Goal: Task Accomplishment & Management: Complete application form

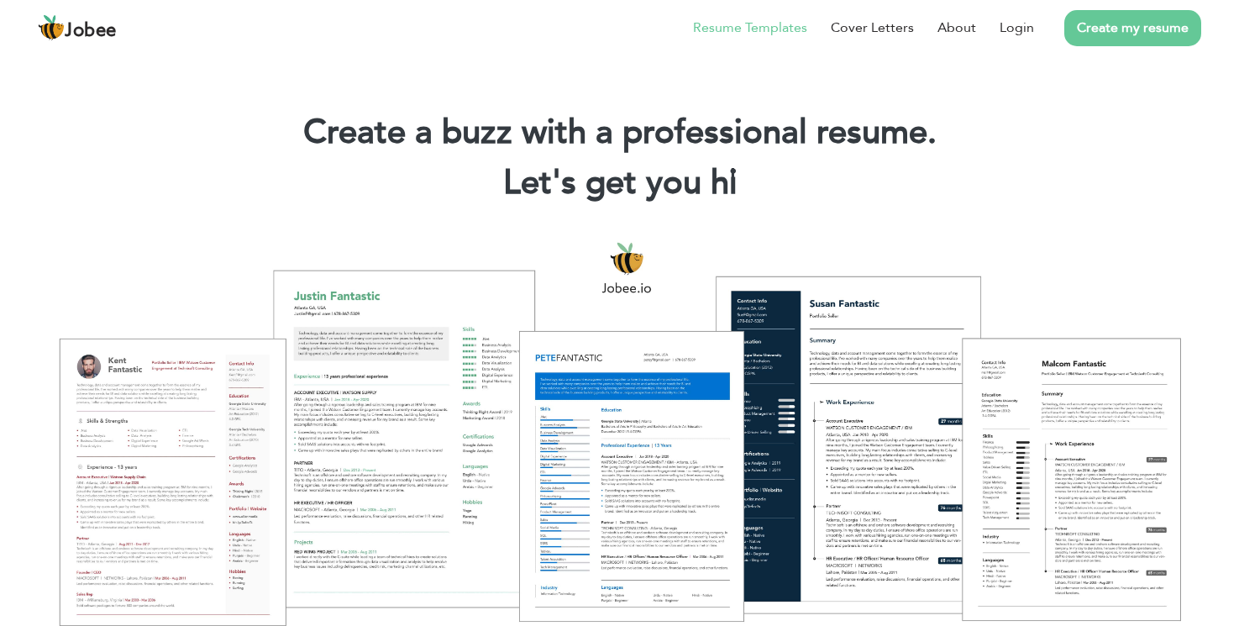
click at [733, 32] on link "Resume Templates" at bounding box center [750, 28] width 114 height 20
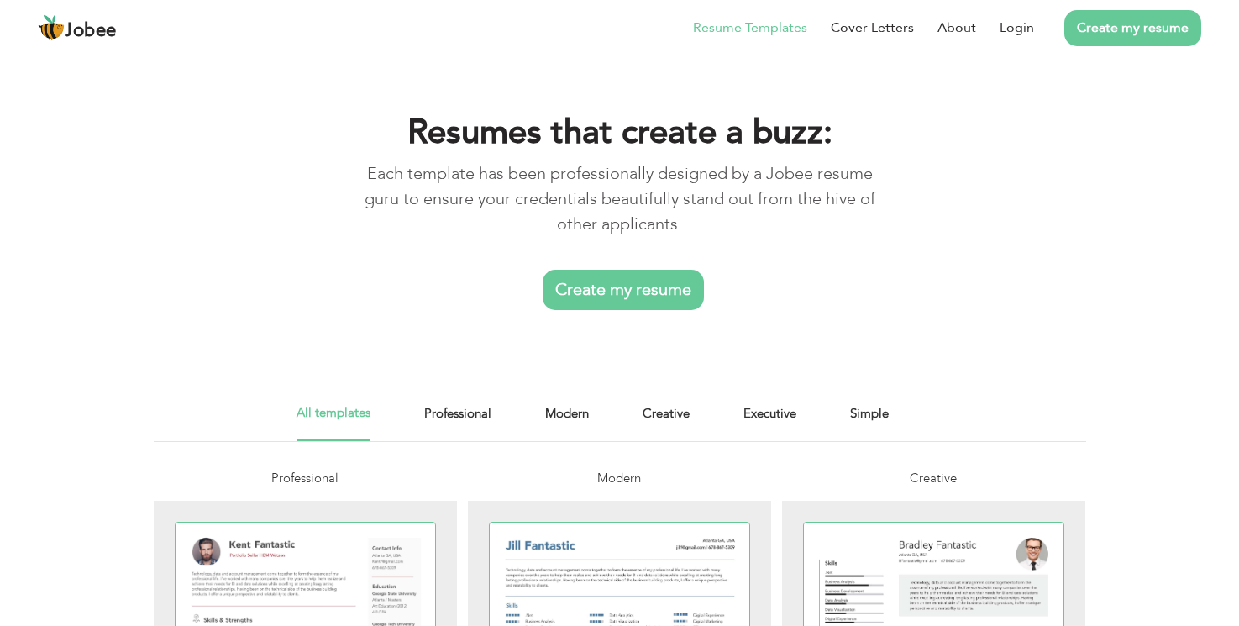
click at [635, 290] on link "Create my resume" at bounding box center [623, 290] width 161 height 40
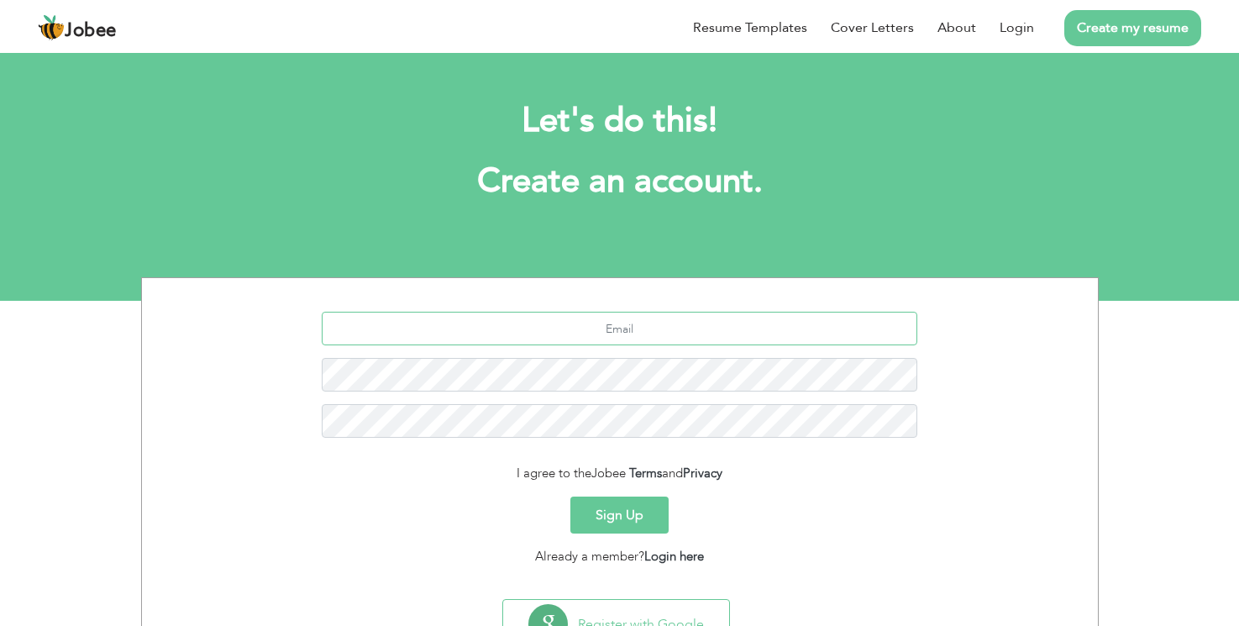
click at [643, 335] on input "text" at bounding box center [620, 329] width 596 height 34
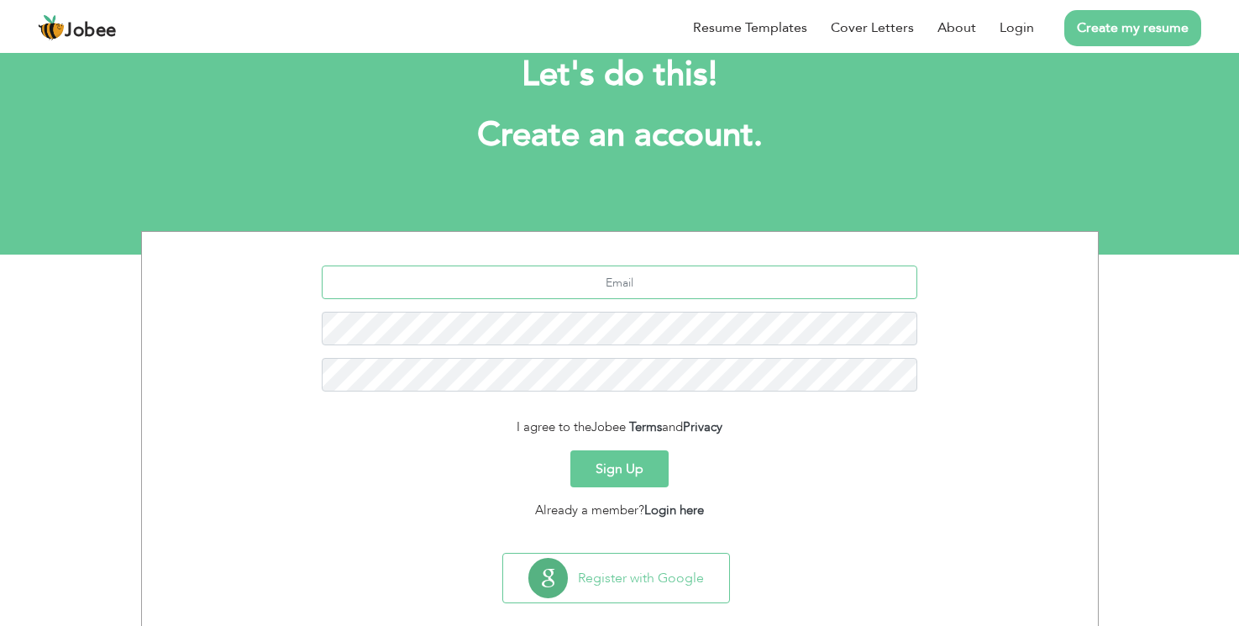
scroll to position [71, 0]
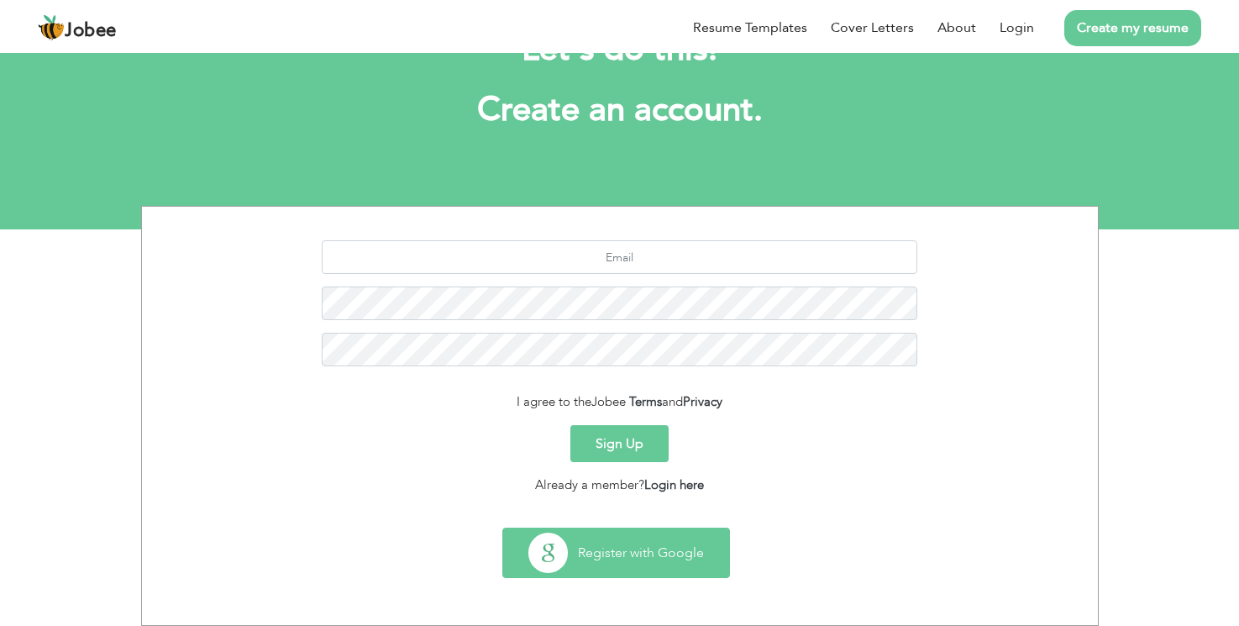
click at [627, 561] on button "Register with Google" at bounding box center [616, 552] width 226 height 49
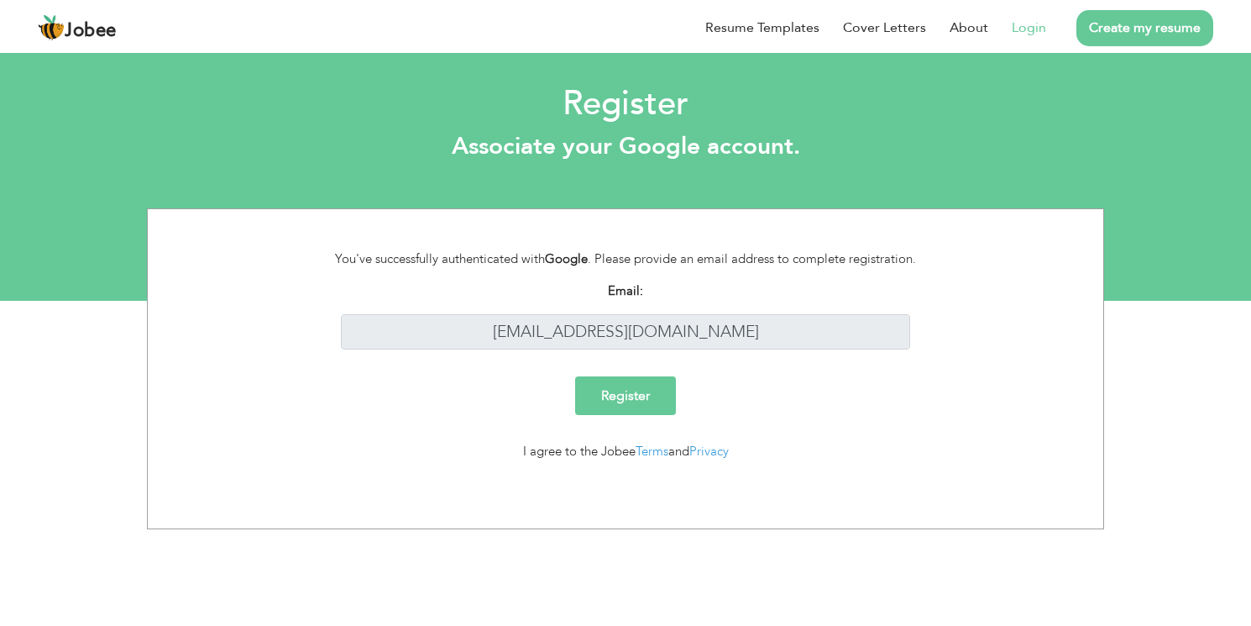
click at [633, 406] on input "Register" at bounding box center [625, 395] width 101 height 39
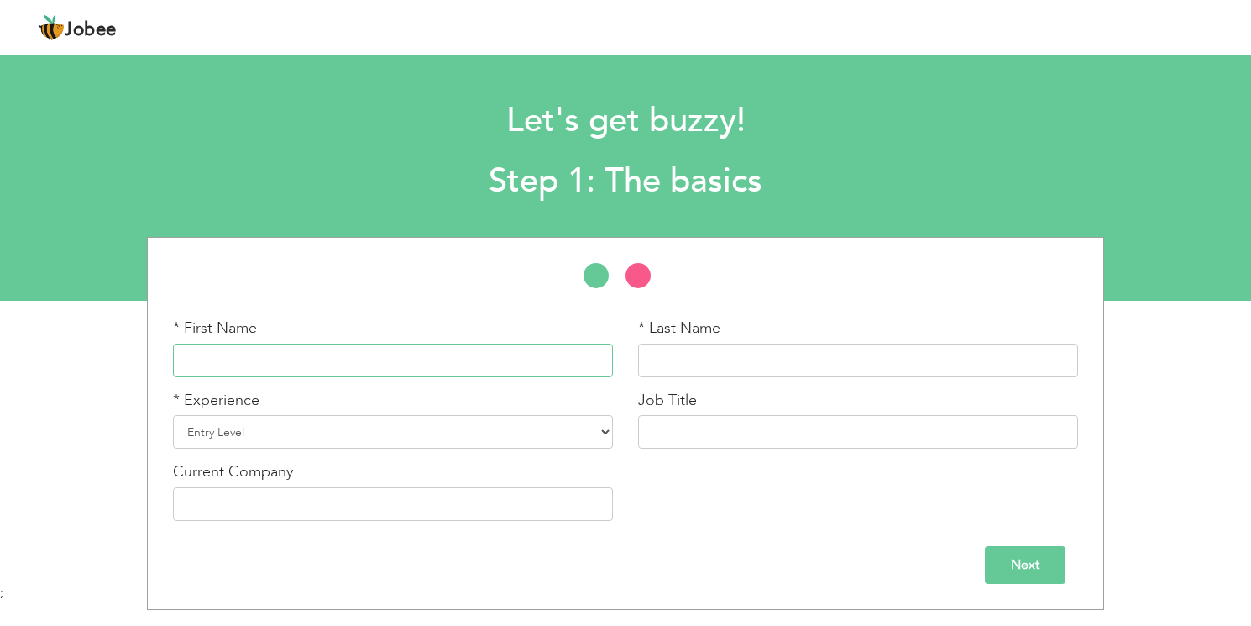
click at [401, 354] on input "text" at bounding box center [393, 361] width 440 height 34
type input "Team"
type input "Link)"
drag, startPoint x: 396, startPoint y: 364, endPoint x: 119, endPoint y: 354, distance: 277.4
click at [121, 358] on div "* First Name Team * Last Name Link) * Experience Entry Level 1 Year" at bounding box center [625, 423] width 1251 height 373
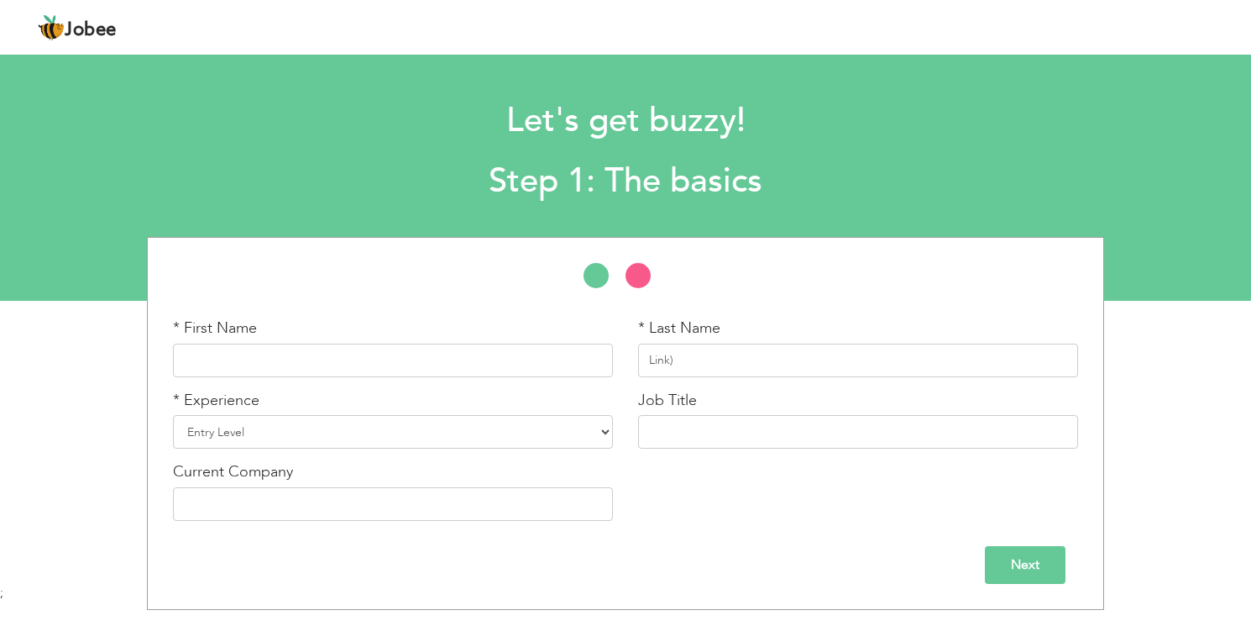
type input "a"
type input "Abdul"
drag, startPoint x: 692, startPoint y: 359, endPoint x: 498, endPoint y: 344, distance: 194.6
click at [498, 344] on div "* First Name Abdul * Last Name Link) * Experience Entry Level Less than 1 Year …" at bounding box center [625, 425] width 931 height 216
type input "Hannan"
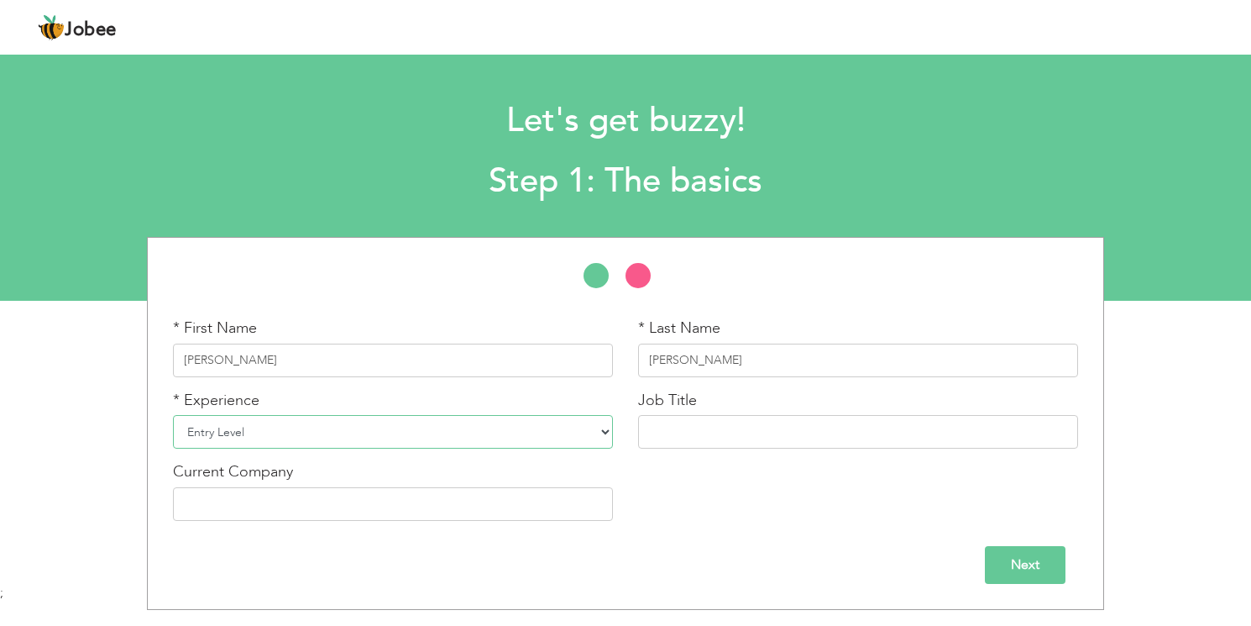
click at [370, 428] on select "Entry Level Less than 1 Year 1 Year 2 Years 3 Years 4 Years 5 Years 6 Years 7 Y…" at bounding box center [393, 432] width 440 height 34
select select "4"
click at [173, 415] on select "Entry Level Less than 1 Year 1 Year 2 Years 3 Years 4 Years 5 Years 6 Years 7 Y…" at bounding box center [393, 432] width 440 height 34
click at [680, 409] on label "Job Title" at bounding box center [667, 401] width 59 height 22
click at [687, 429] on input "text" at bounding box center [858, 432] width 440 height 34
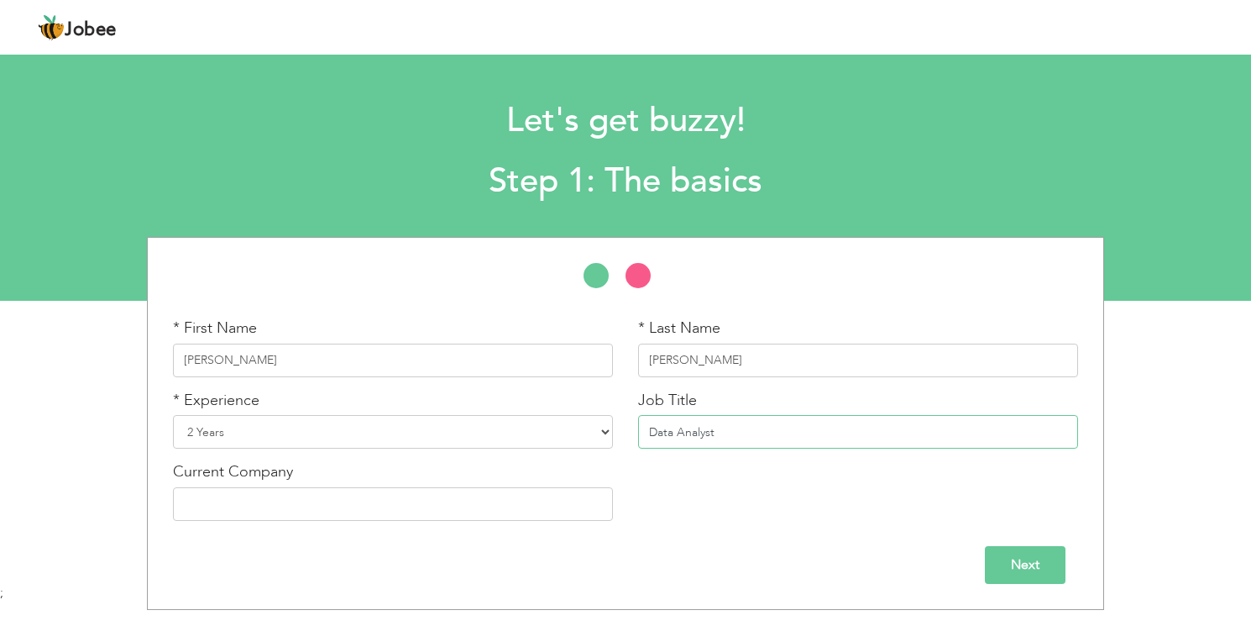
type input "Data Analyst"
click at [412, 495] on input "text" at bounding box center [393, 504] width 440 height 34
click at [335, 501] on input "SkyLink Distribution (Private) limited" at bounding box center [393, 504] width 440 height 34
type input "SkyLink Distribution (Private) Limited"
click at [1003, 558] on input "Next" at bounding box center [1025, 565] width 81 height 38
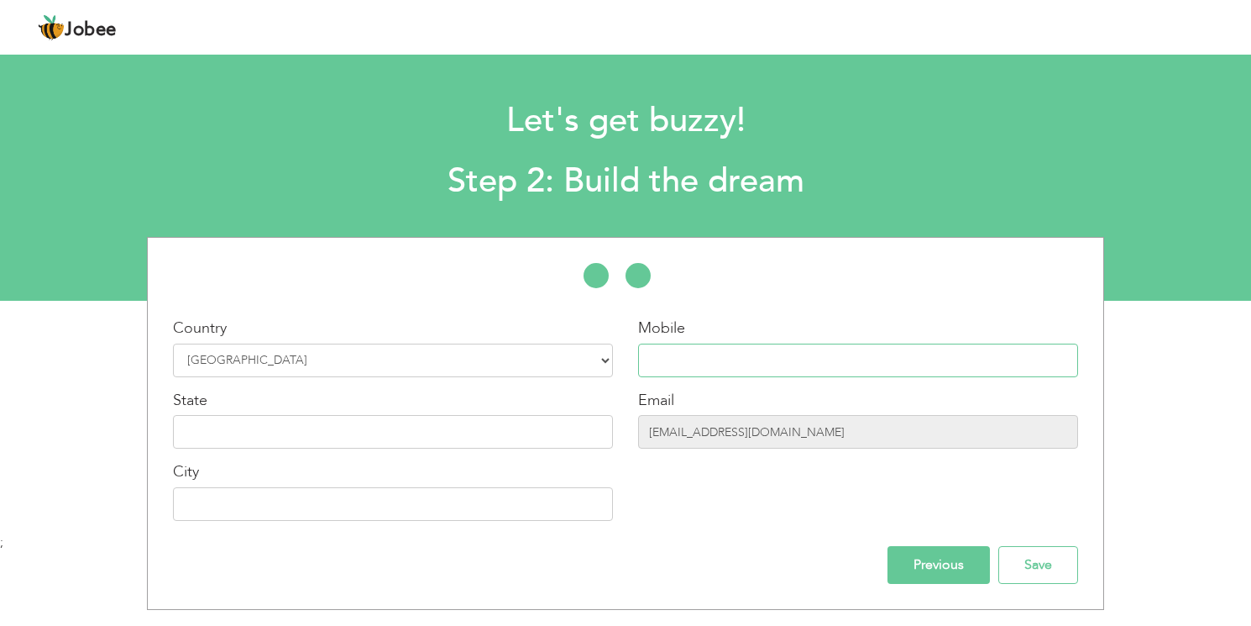
click at [676, 347] on input "text" at bounding box center [858, 361] width 440 height 34
type input "03320325737"
click at [369, 504] on input "text" at bounding box center [393, 504] width 440 height 34
type input "[GEOGRAPHIC_DATA]"
click at [323, 417] on input "text" at bounding box center [393, 432] width 440 height 34
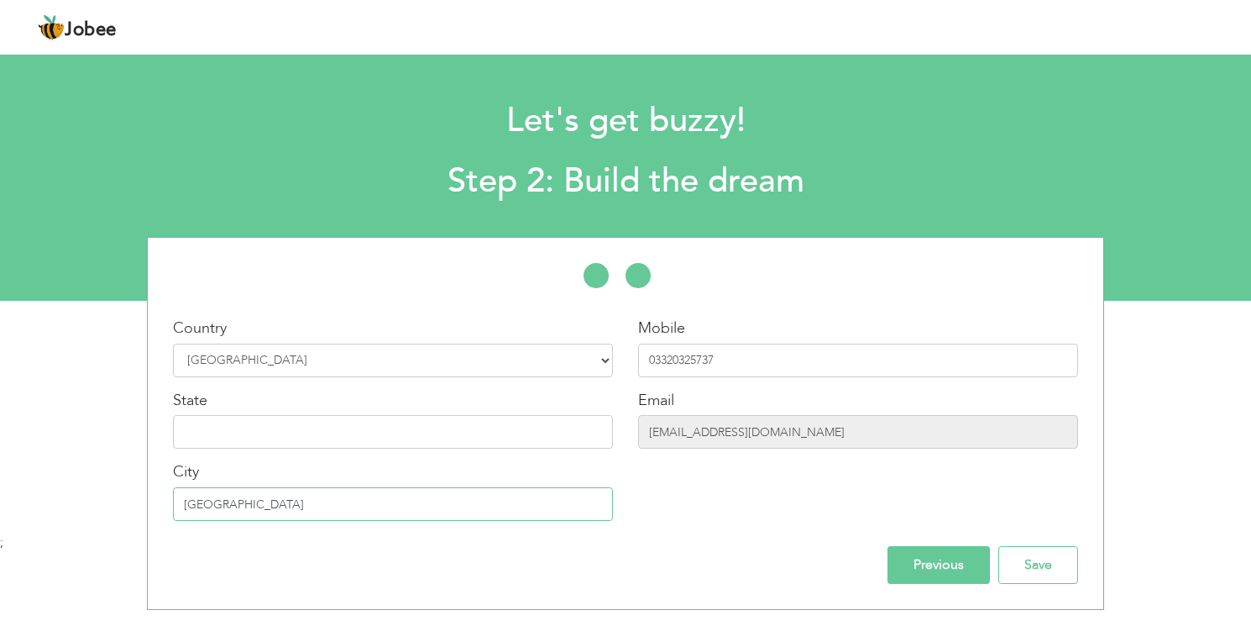
click at [302, 494] on input "[GEOGRAPHIC_DATA]" at bounding box center [393, 504] width 440 height 34
click at [280, 422] on input "text" at bounding box center [393, 432] width 440 height 34
click at [279, 427] on input "text" at bounding box center [393, 432] width 440 height 34
click at [1052, 563] on input "Save" at bounding box center [1039, 565] width 80 height 38
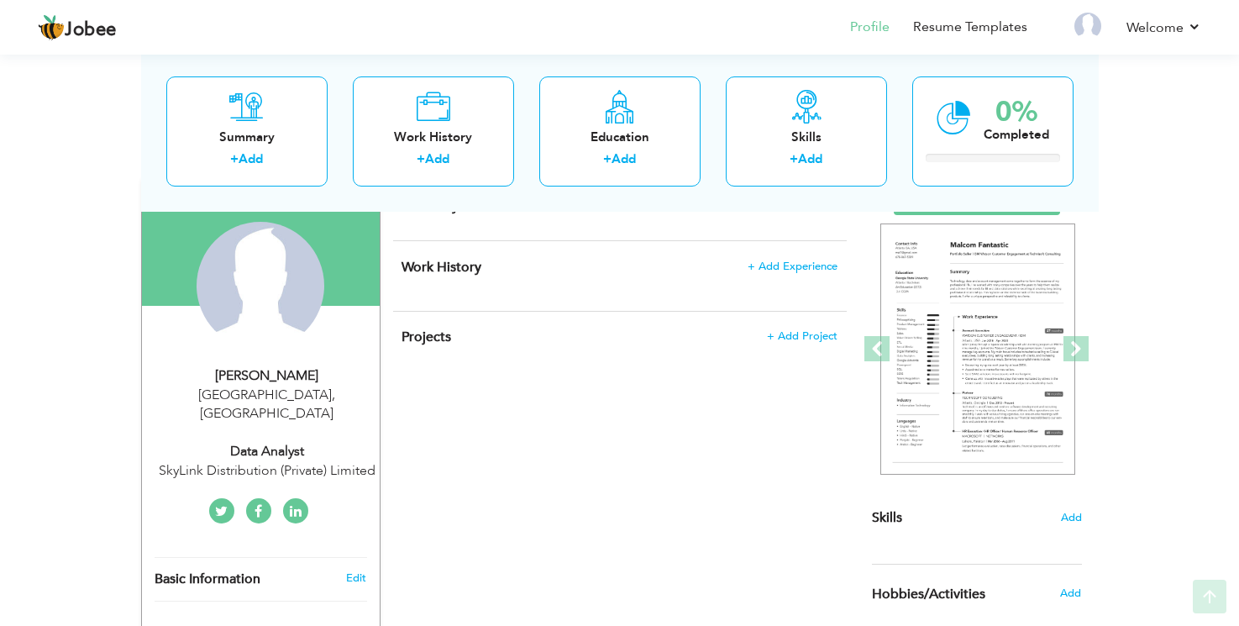
scroll to position [168, 0]
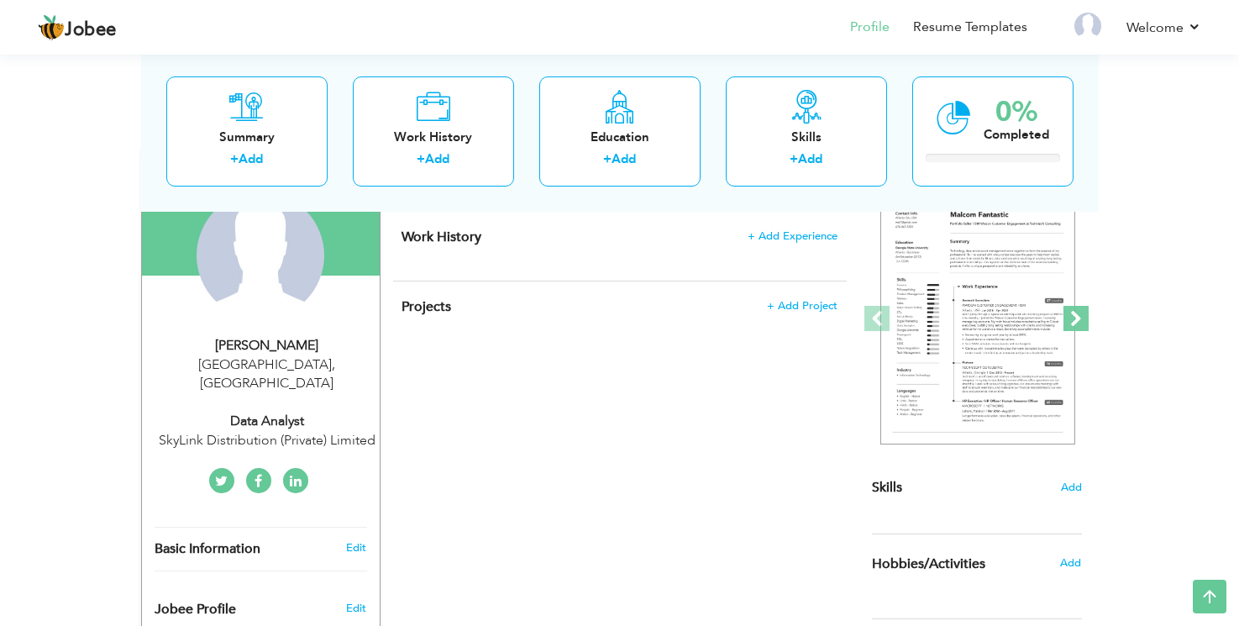
click at [1070, 328] on span at bounding box center [1075, 318] width 25 height 25
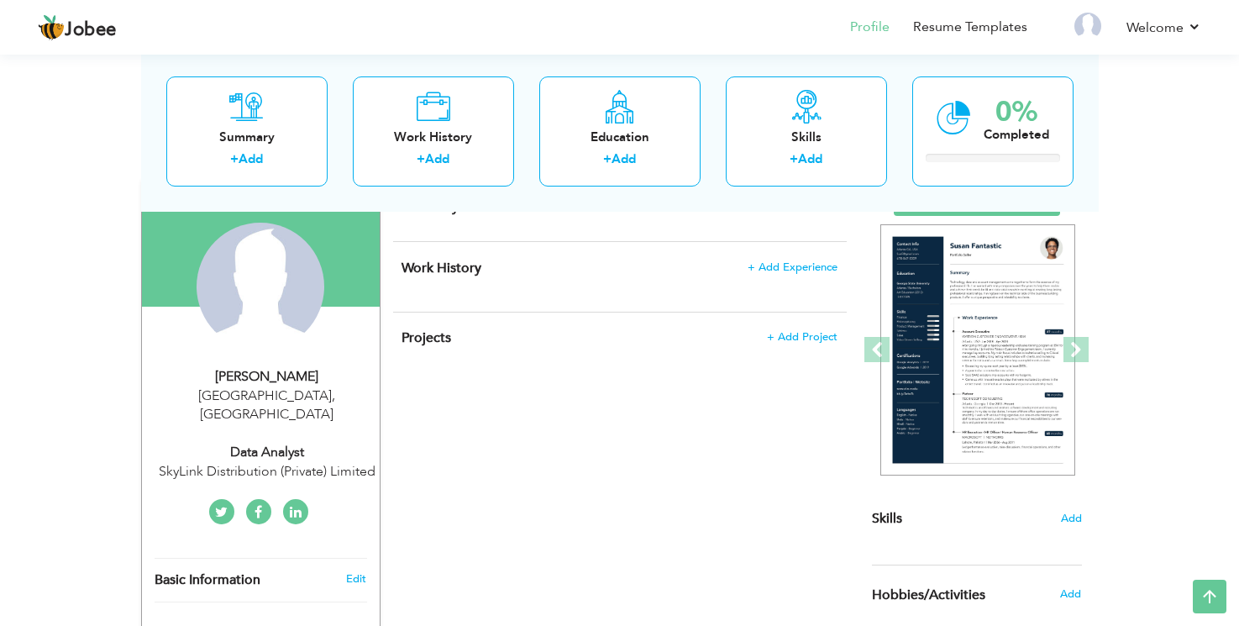
scroll to position [84, 0]
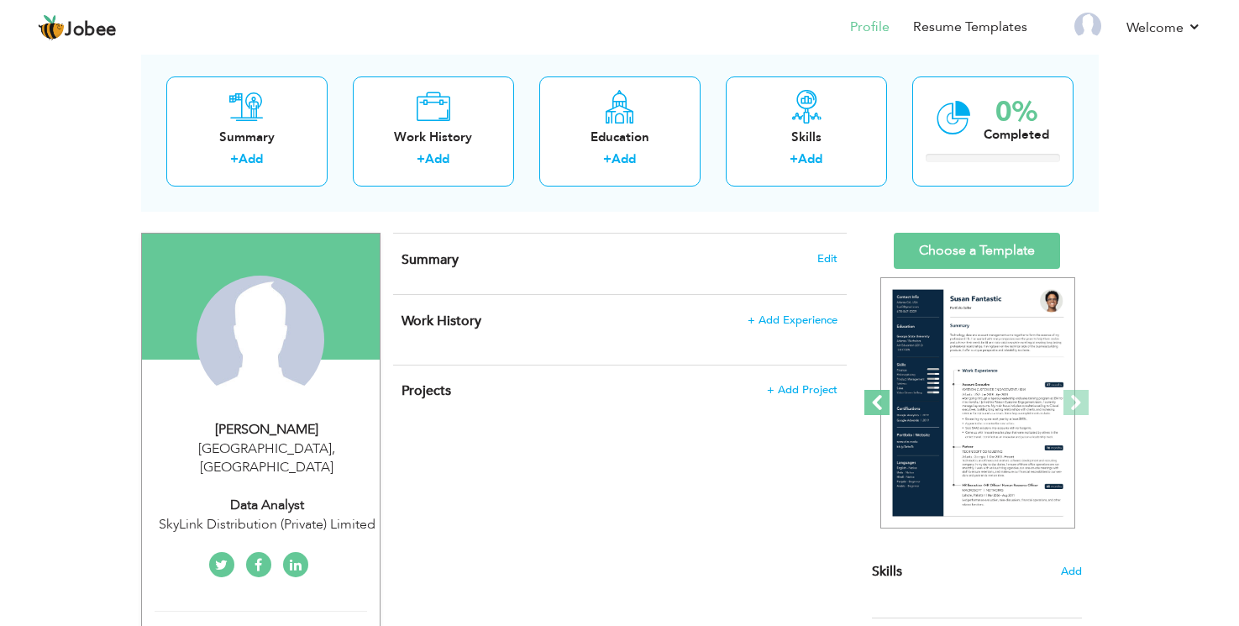
click at [880, 390] on span at bounding box center [876, 402] width 25 height 25
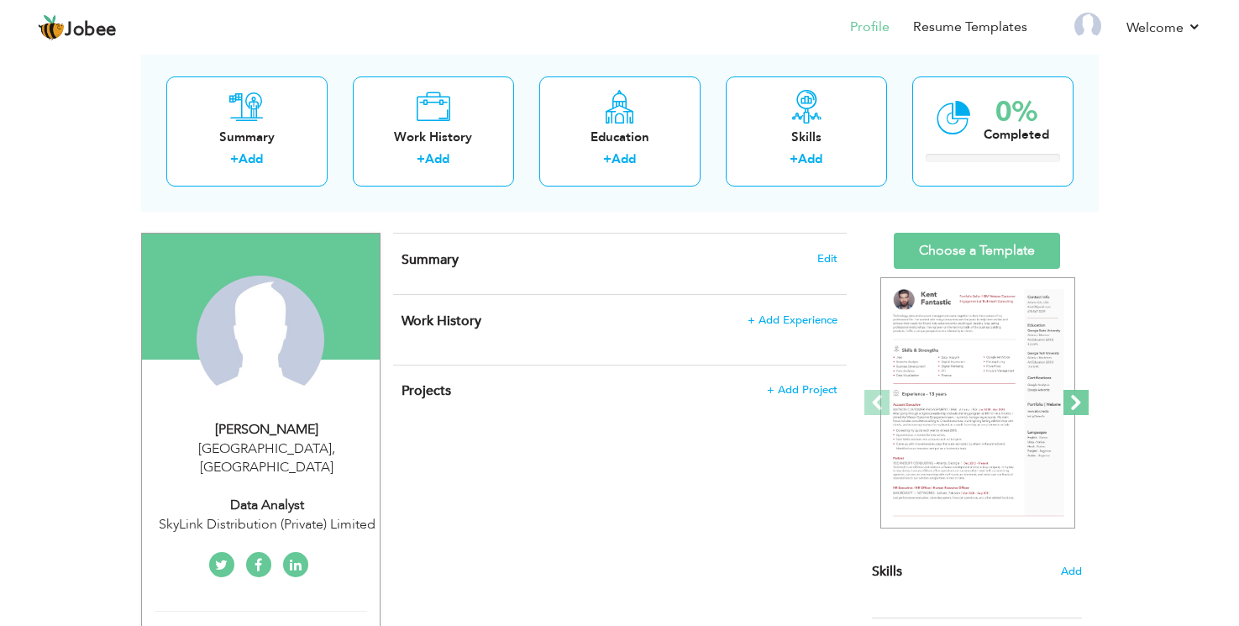
click at [1081, 401] on span at bounding box center [1075, 402] width 25 height 25
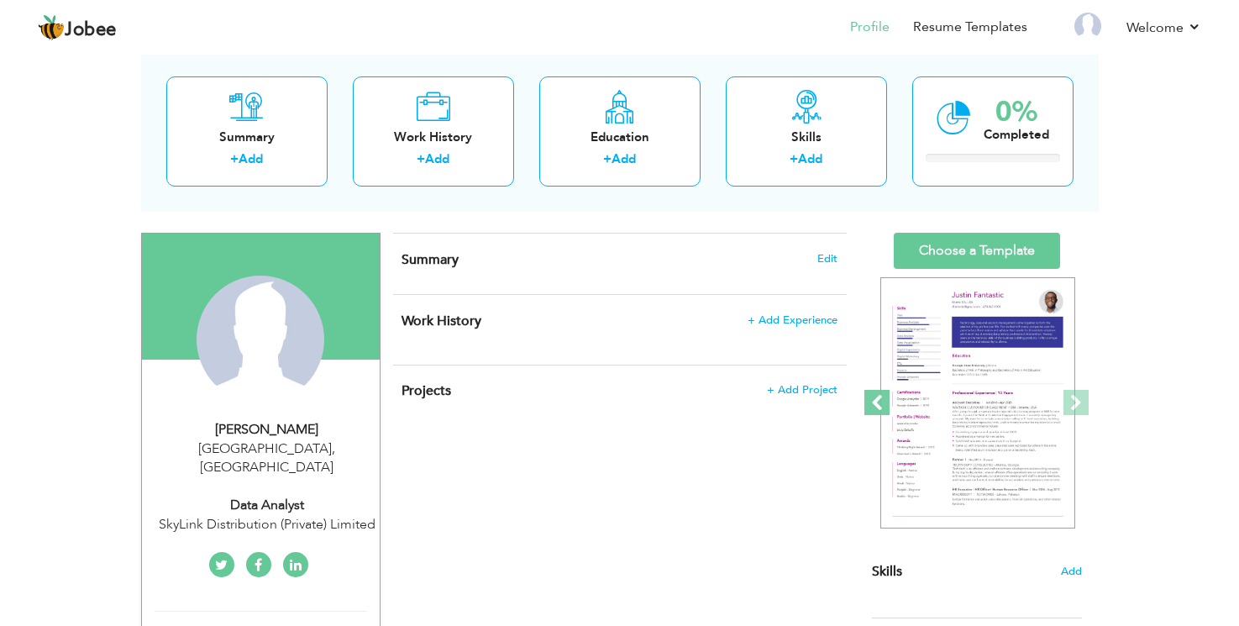
click at [866, 402] on span at bounding box center [876, 402] width 25 height 25
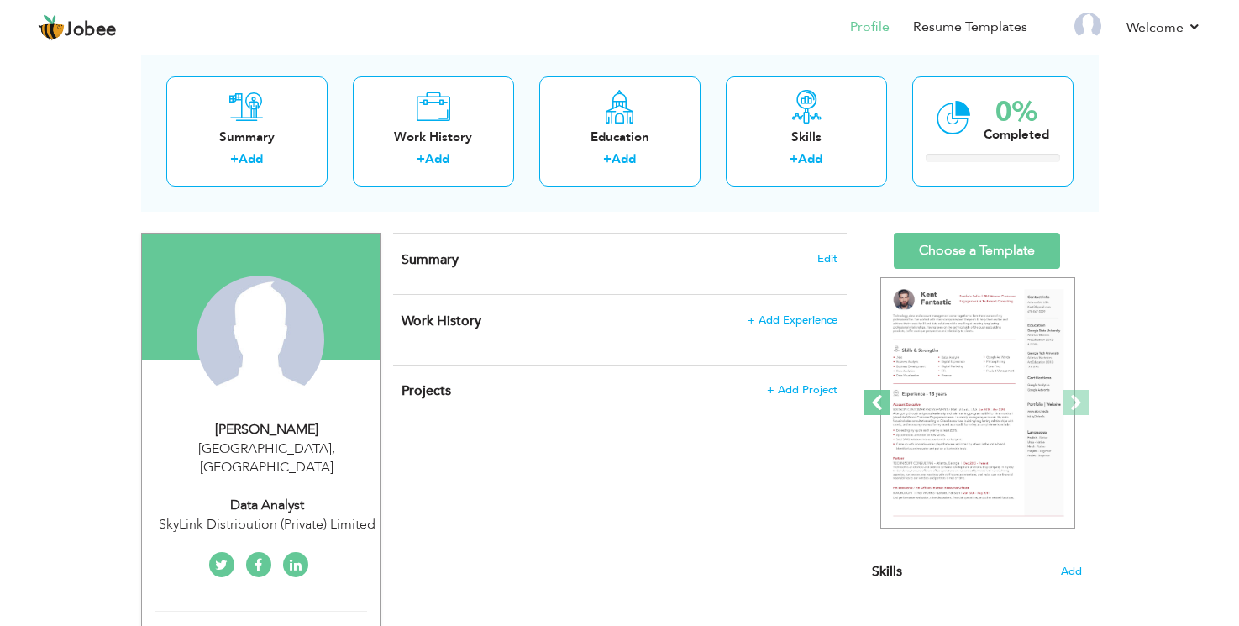
click at [866, 402] on span at bounding box center [876, 402] width 25 height 25
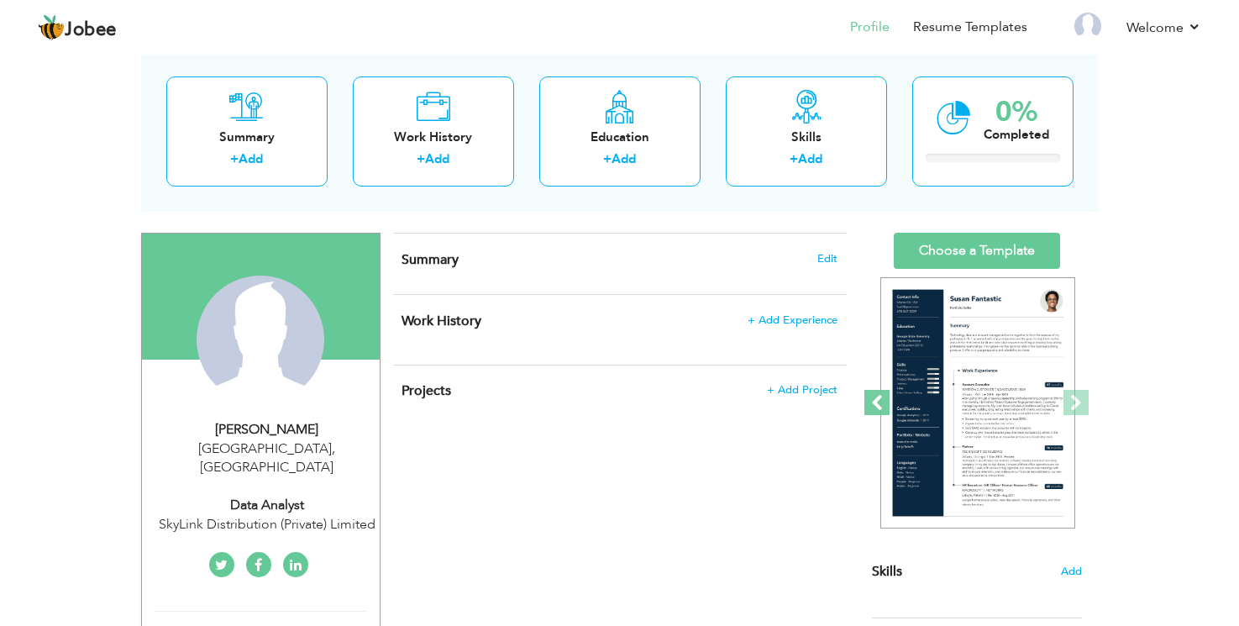
click at [866, 402] on span at bounding box center [876, 402] width 25 height 25
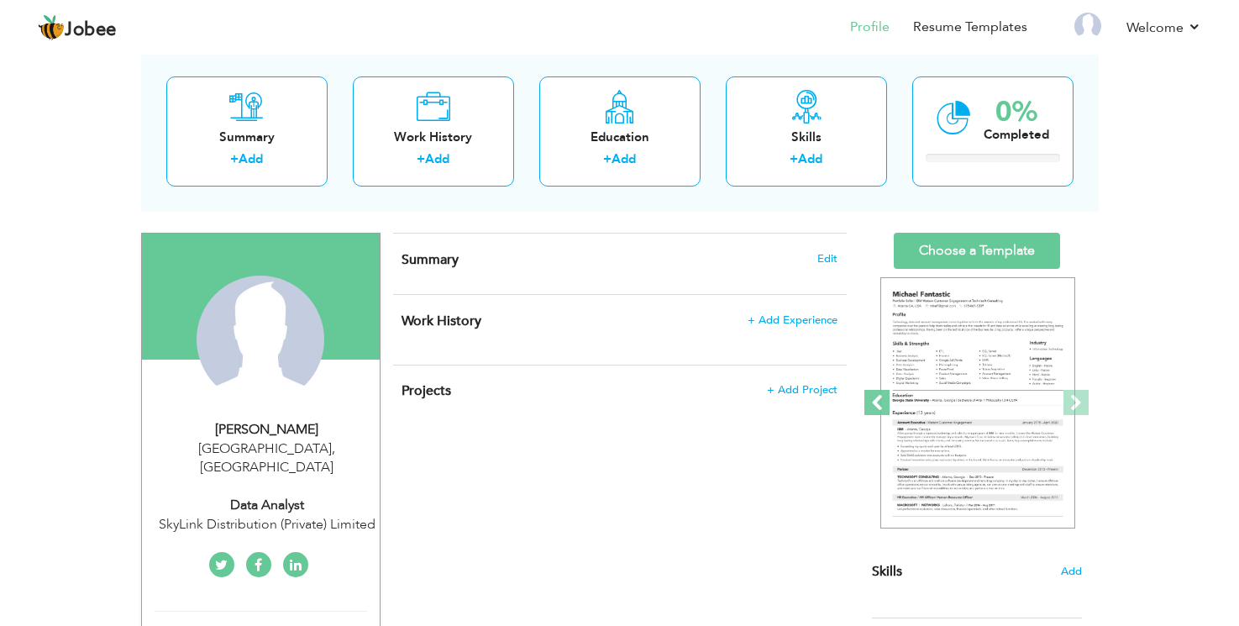
click at [866, 402] on span at bounding box center [876, 402] width 25 height 25
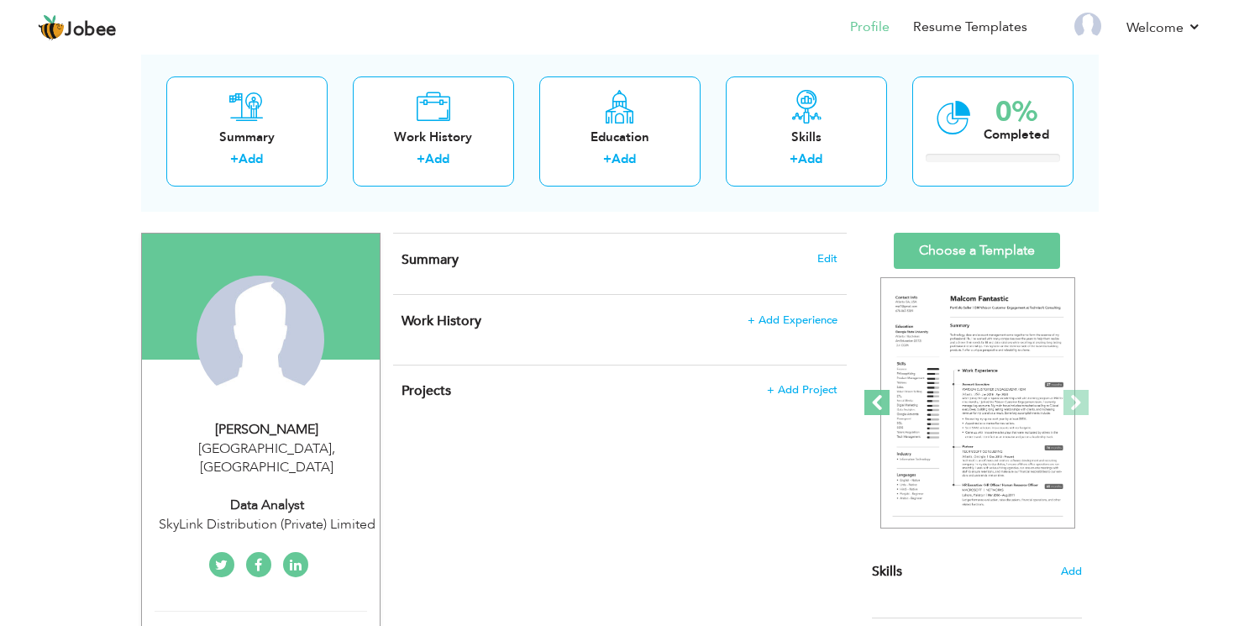
click at [866, 402] on span at bounding box center [876, 402] width 25 height 25
click at [1071, 405] on span at bounding box center [1075, 402] width 25 height 25
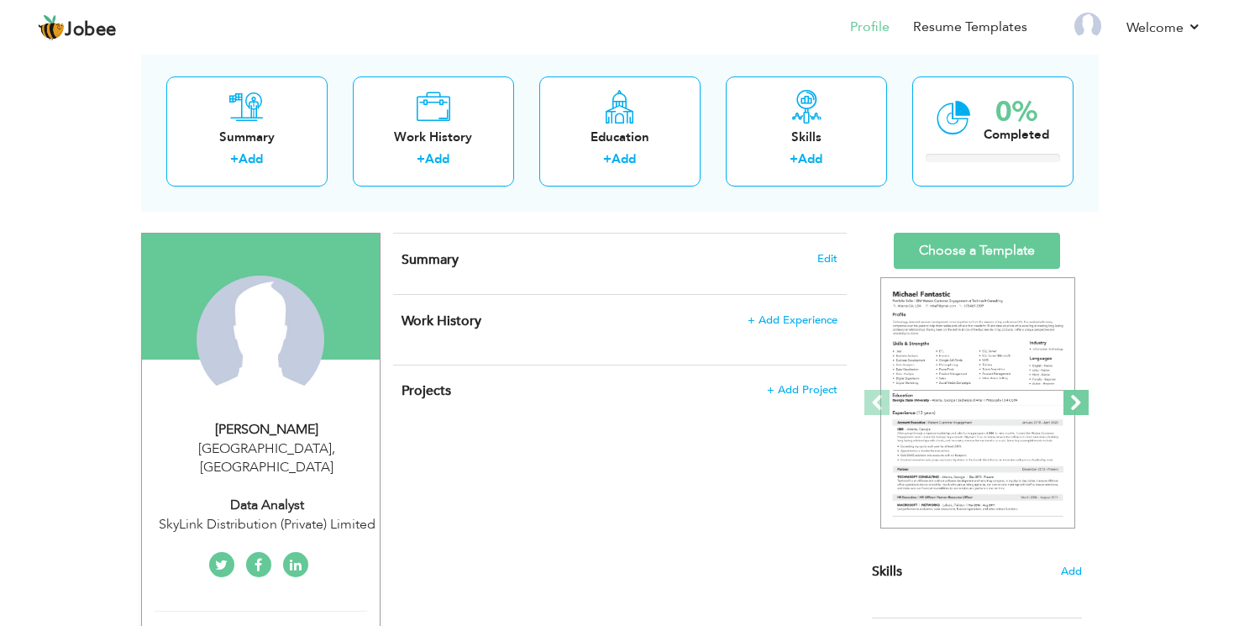
click at [1071, 405] on span at bounding box center [1075, 402] width 25 height 25
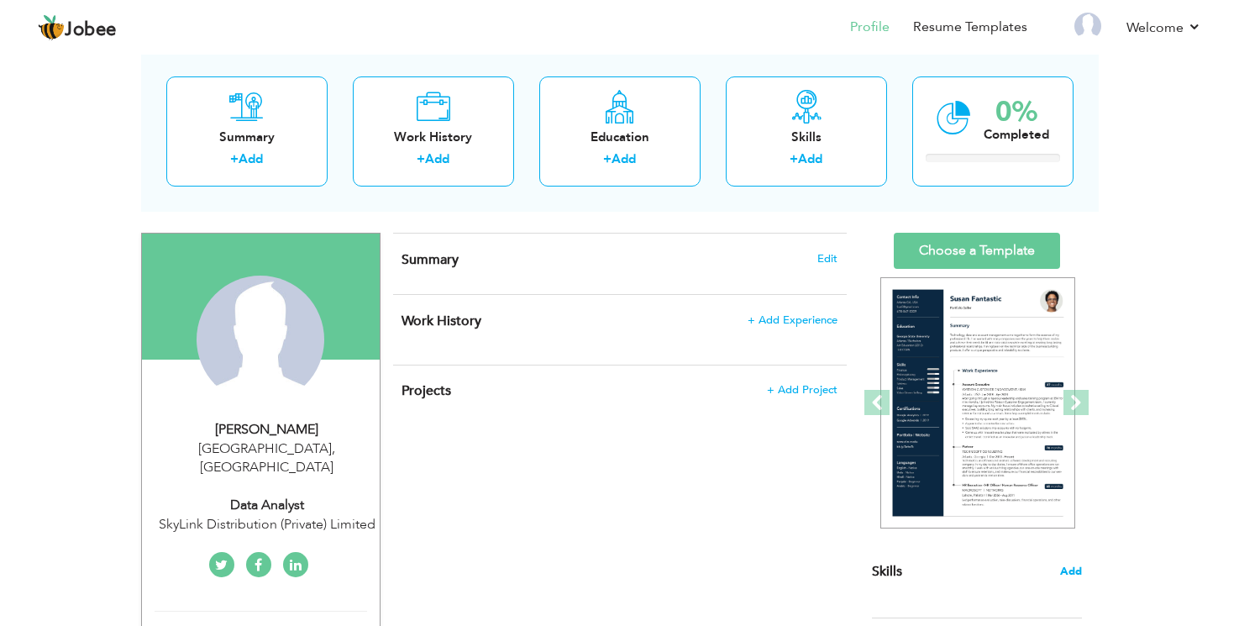
click at [1075, 564] on span "Add" at bounding box center [1071, 572] width 22 height 16
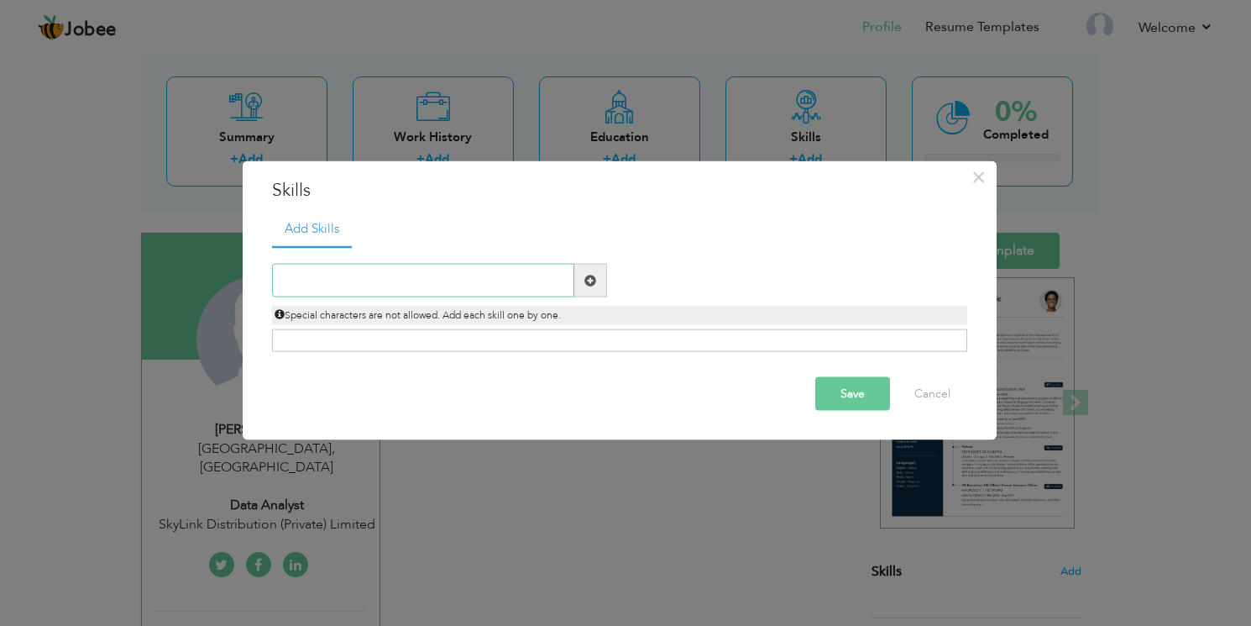
click at [286, 268] on input "text" at bounding box center [423, 281] width 302 height 34
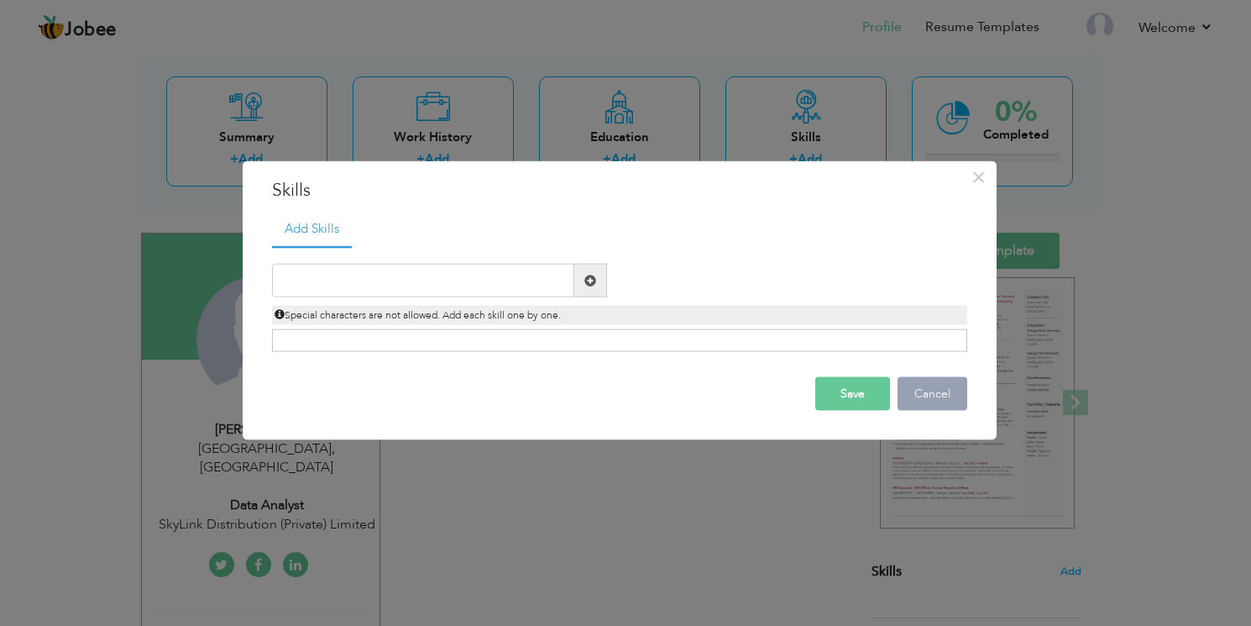
click at [926, 395] on button "Cancel" at bounding box center [933, 394] width 70 height 34
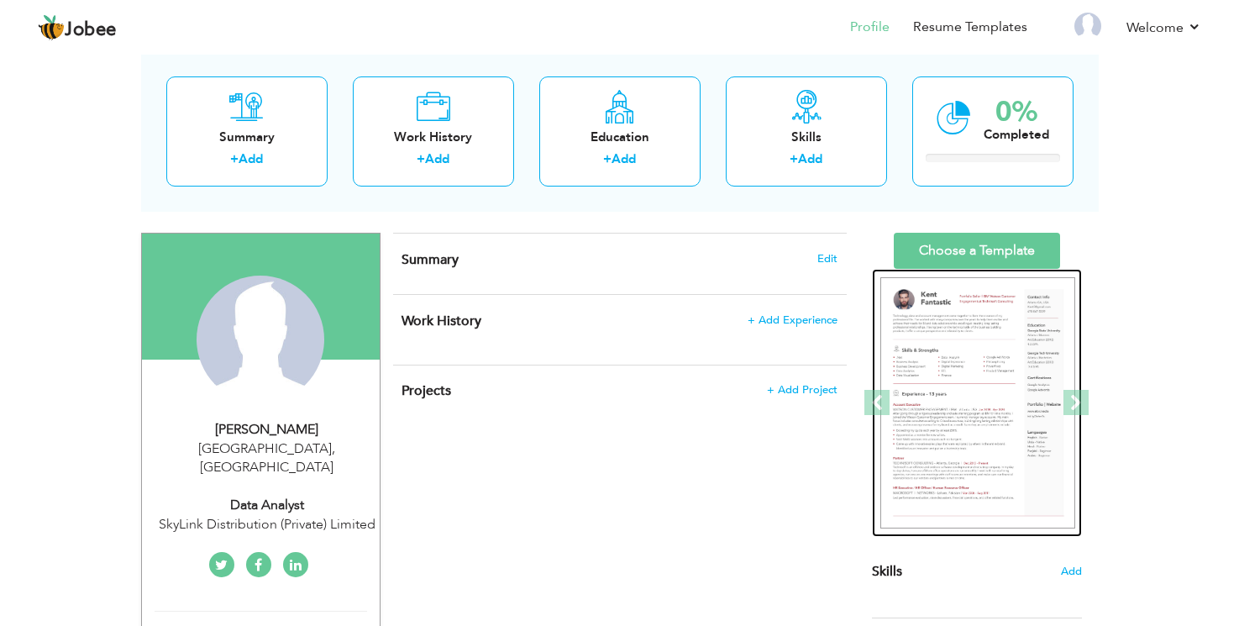
drag, startPoint x: 994, startPoint y: 370, endPoint x: 958, endPoint y: 368, distance: 37.0
click at [994, 369] on img at bounding box center [977, 403] width 195 height 252
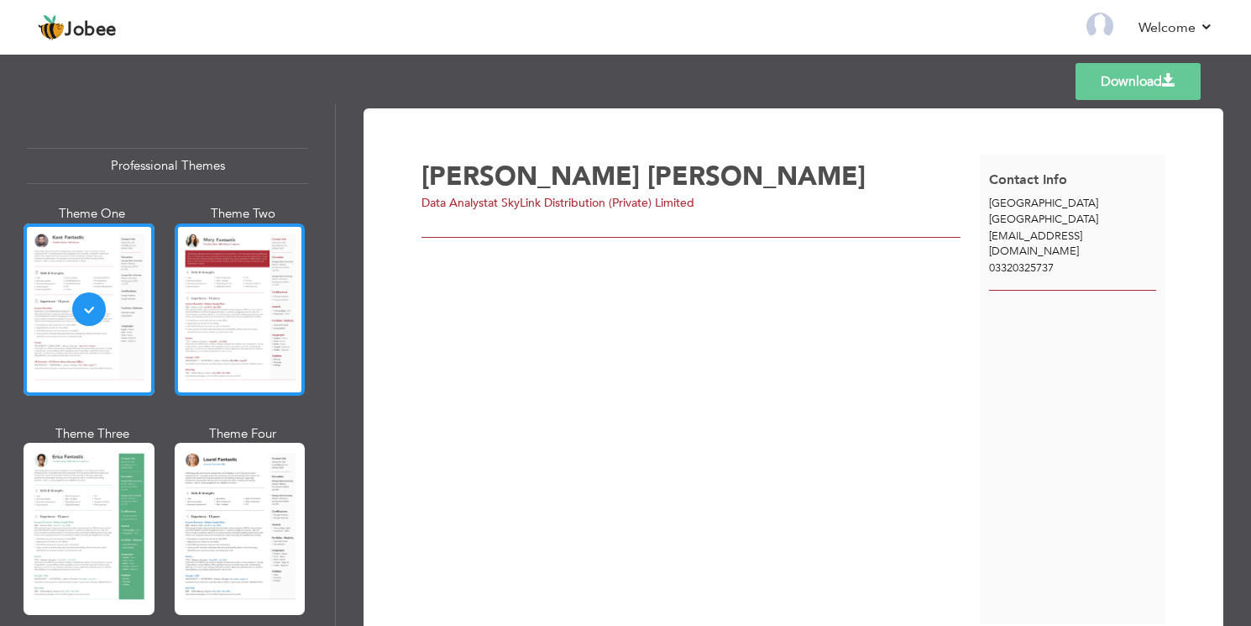
click at [199, 302] on div at bounding box center [240, 309] width 131 height 172
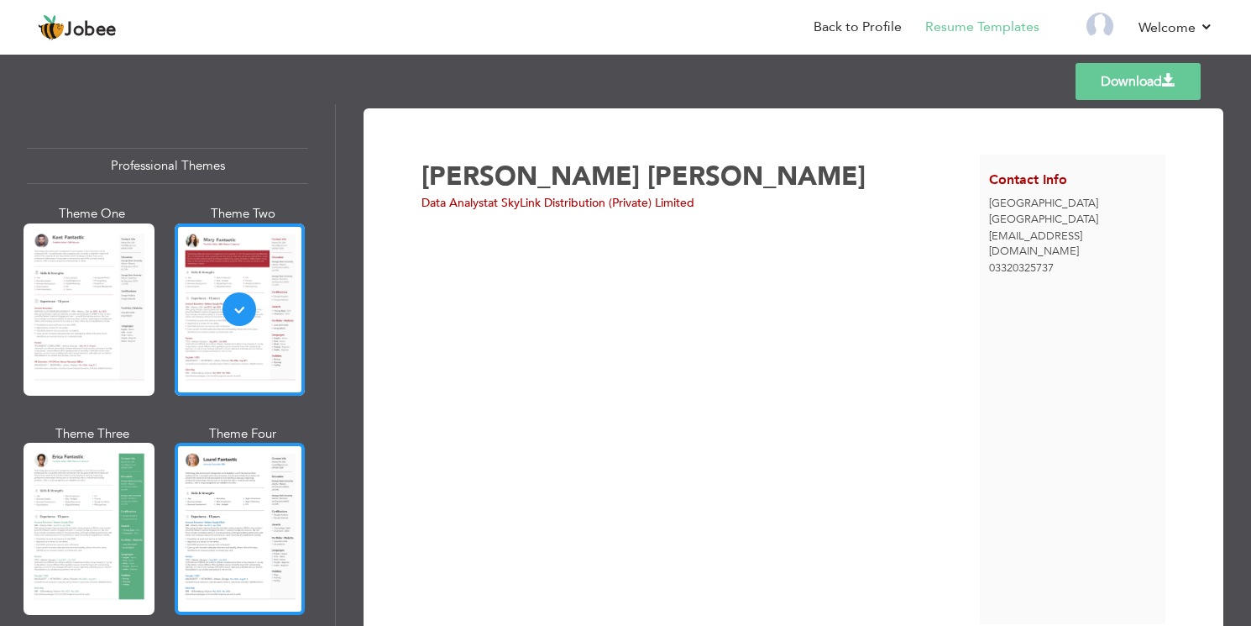
click at [209, 484] on div at bounding box center [240, 529] width 131 height 172
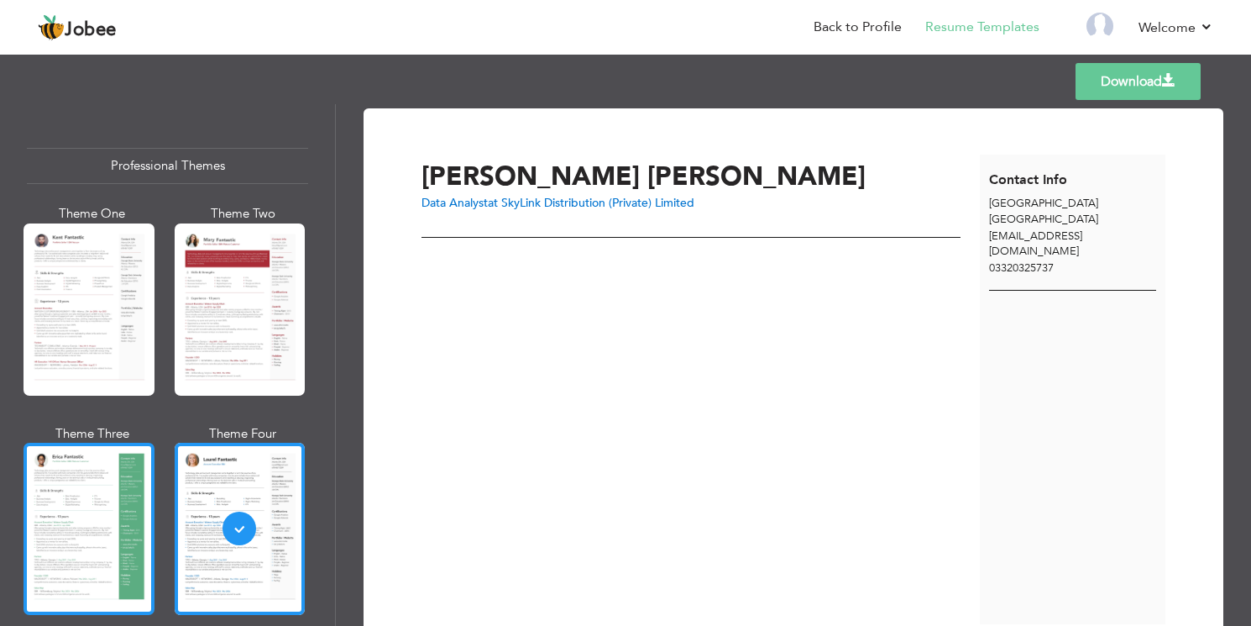
click at [111, 511] on div at bounding box center [89, 529] width 131 height 172
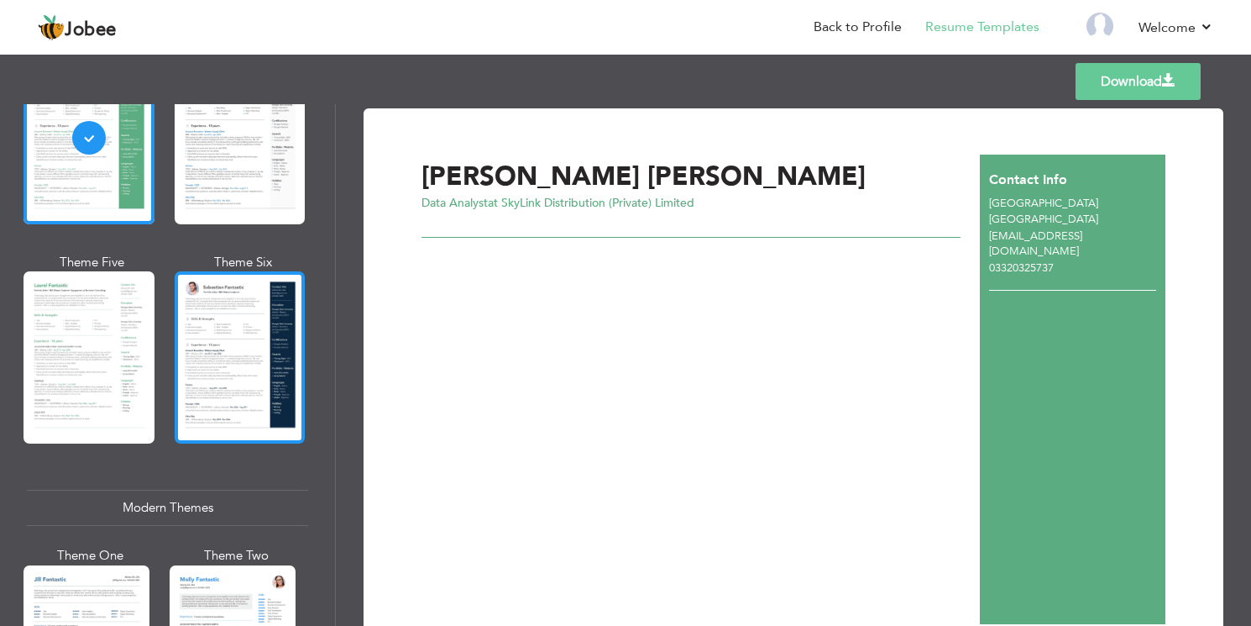
scroll to position [420, 0]
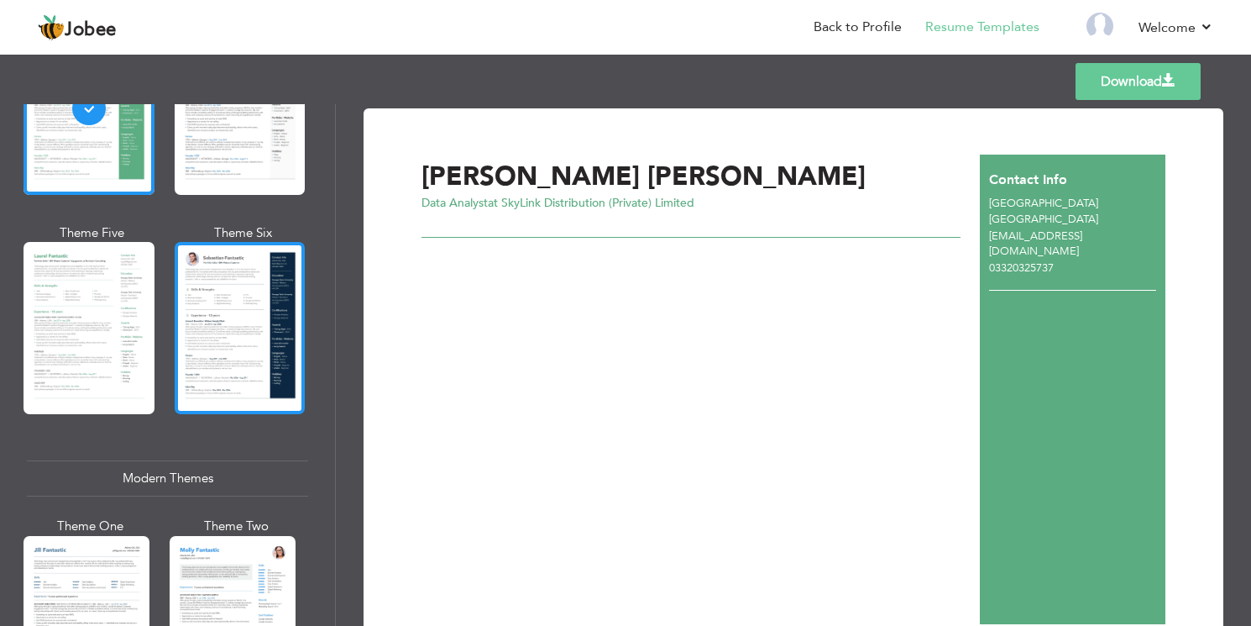
click at [223, 380] on div at bounding box center [240, 328] width 131 height 172
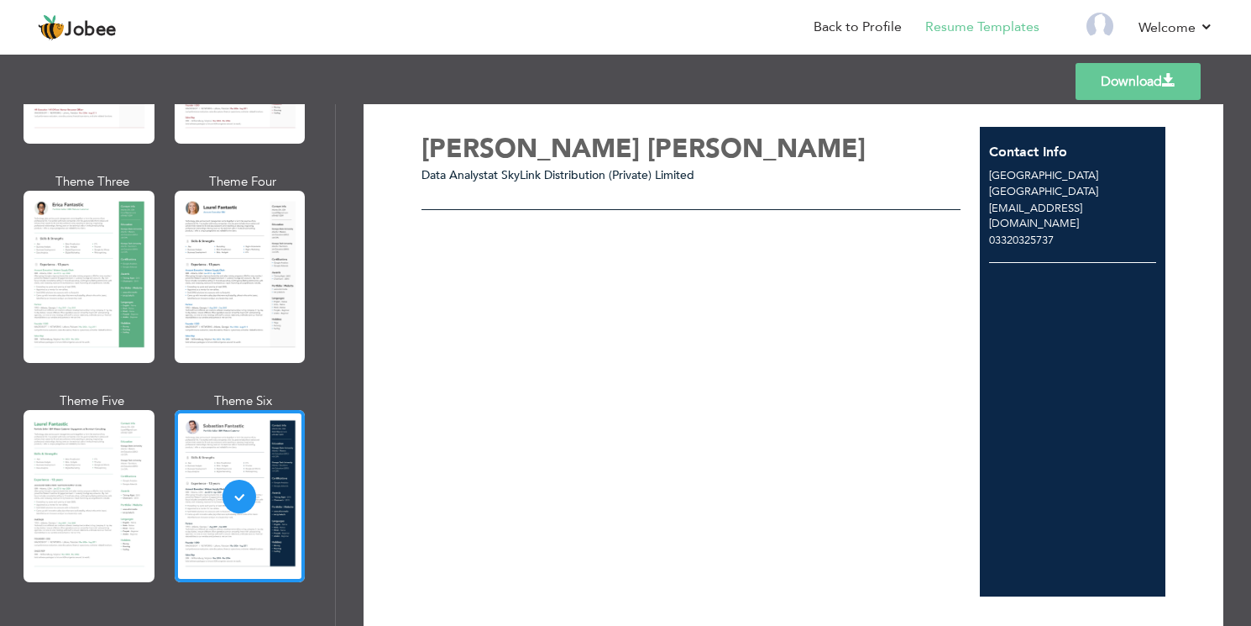
scroll to position [0, 0]
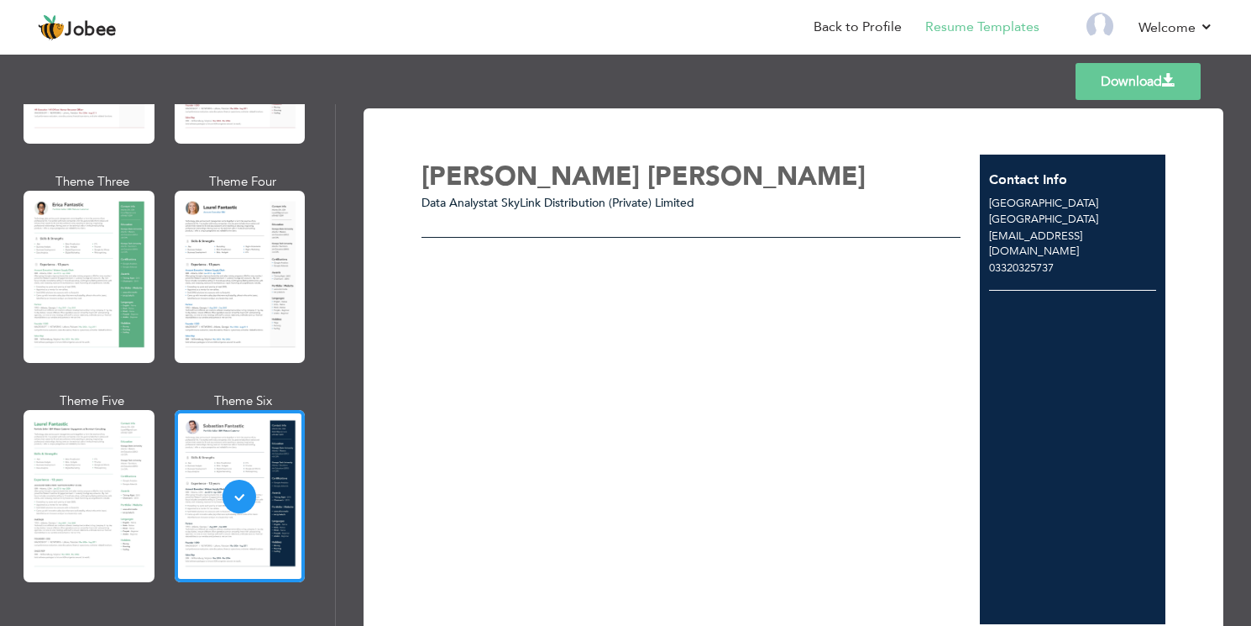
click at [583, 307] on div "Abdul Hannan Data Analyst at SkyLink Distribution (Private) Limited" at bounding box center [701, 390] width 559 height 470
click at [511, 306] on div "Abdul Hannan Data Analyst at SkyLink Distribution (Private) Limited" at bounding box center [701, 390] width 559 height 470
drag, startPoint x: 442, startPoint y: 284, endPoint x: 489, endPoint y: 255, distance: 55.0
click at [442, 282] on div "Abdul Hannan Data Analyst at SkyLink Distribution (Private) Limited" at bounding box center [701, 390] width 559 height 470
drag, startPoint x: 548, startPoint y: 246, endPoint x: 691, endPoint y: 265, distance: 144.0
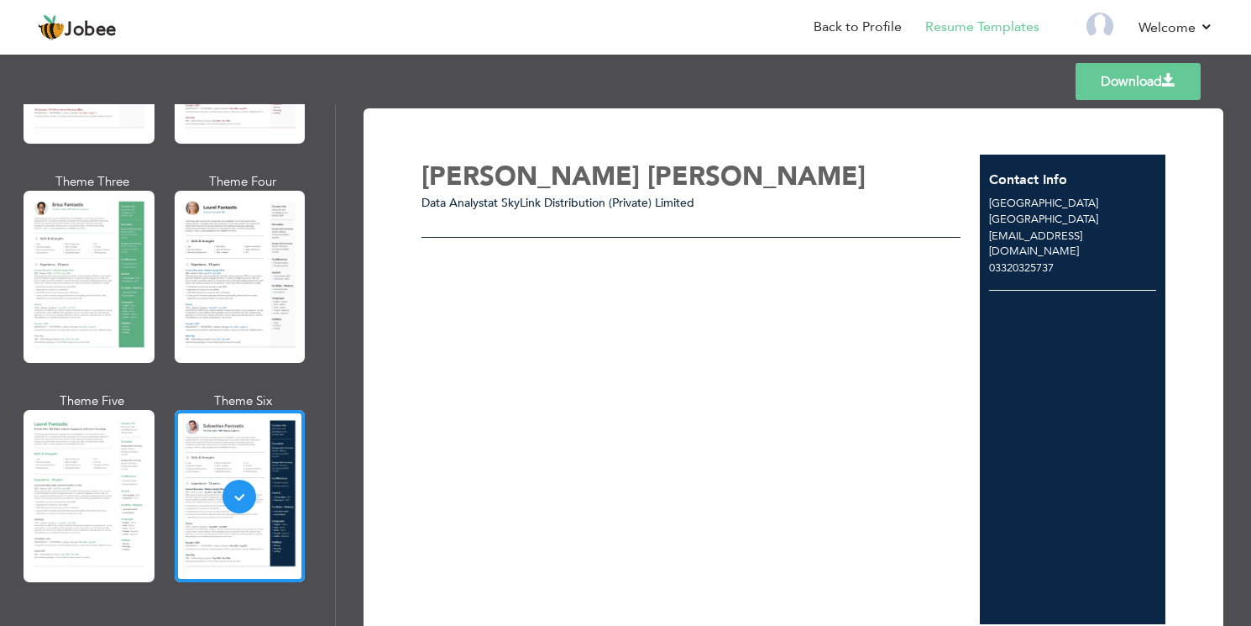
click at [552, 246] on div "Abdul Hannan Data Analyst at SkyLink Distribution (Private) Limited" at bounding box center [701, 390] width 559 height 470
click at [785, 275] on div "Abdul Hannan Data Analyst at SkyLink Distribution (Private) Limited" at bounding box center [701, 390] width 559 height 470
click at [983, 260] on div "03320325737" at bounding box center [1073, 268] width 186 height 16
click at [492, 149] on div "Download Abdul Hannan Data Analyst at SkyLink Distribution (Private) Limited Co…" at bounding box center [793, 389] width 801 height 520
click at [499, 188] on div "Abdul Hannan" at bounding box center [706, 177] width 568 height 26
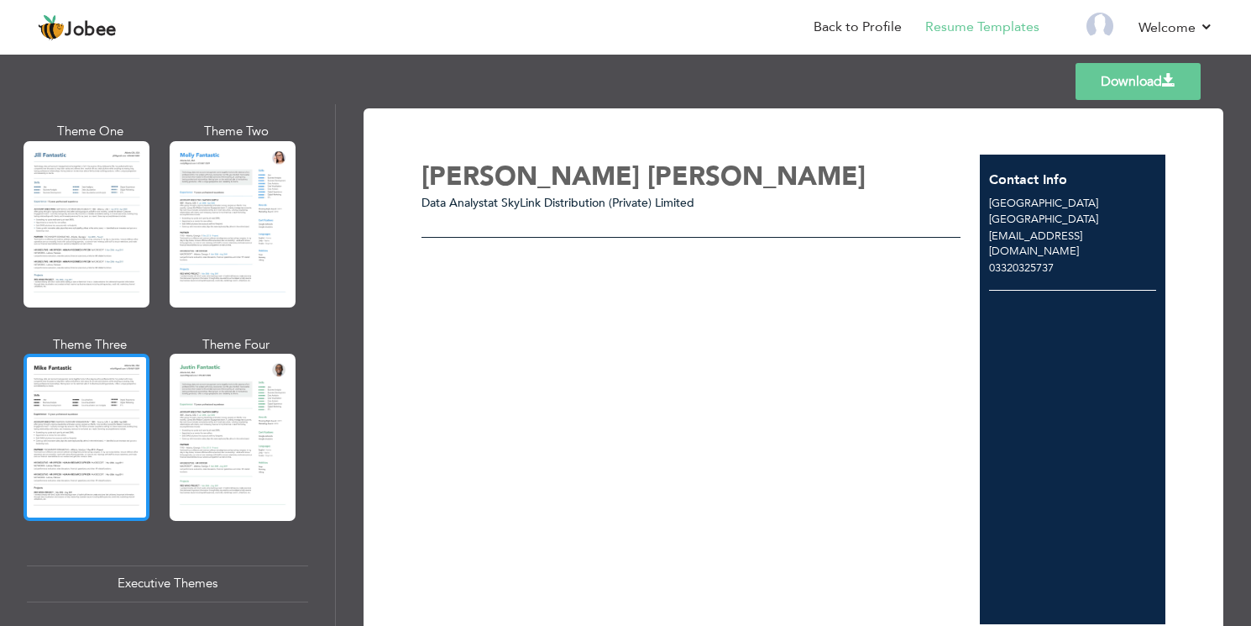
scroll to position [840, 0]
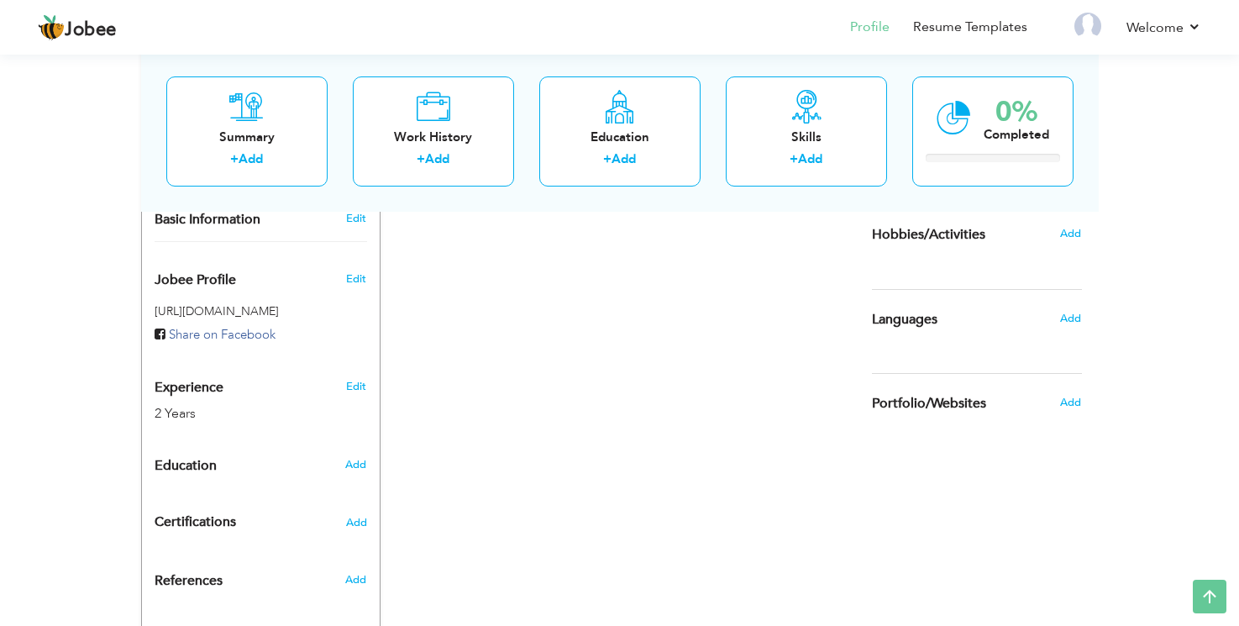
scroll to position [561, 0]
